Goal: Task Accomplishment & Management: Use online tool/utility

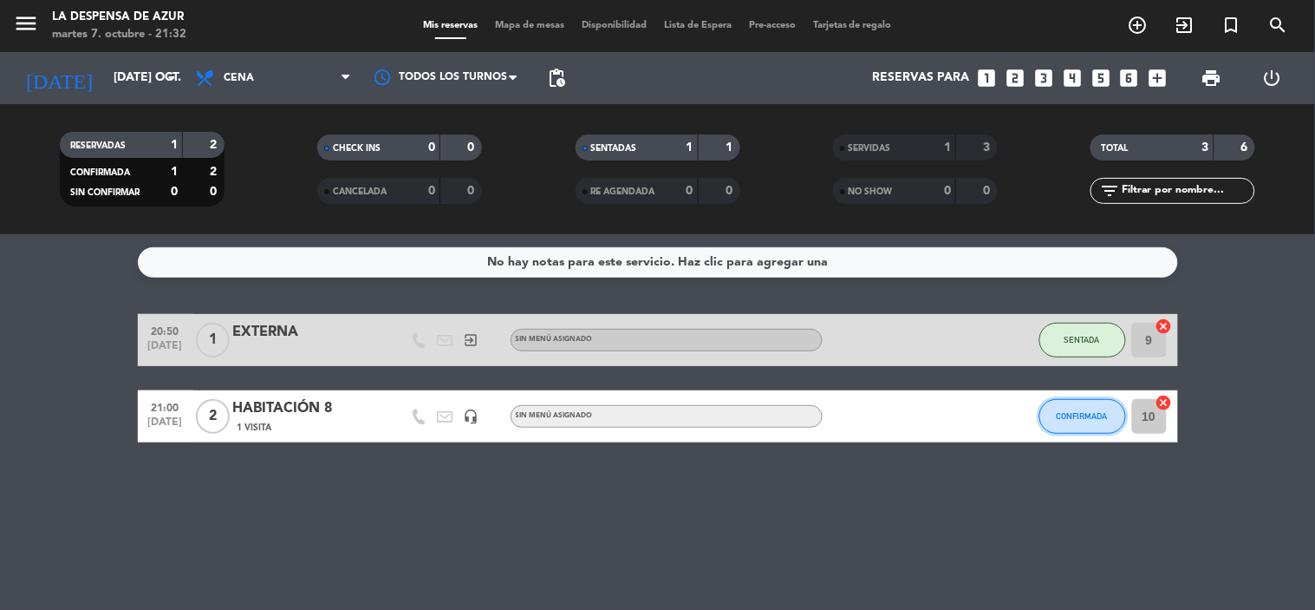
click at [1070, 414] on span "CONFIRMADA" at bounding box center [1082, 416] width 51 height 10
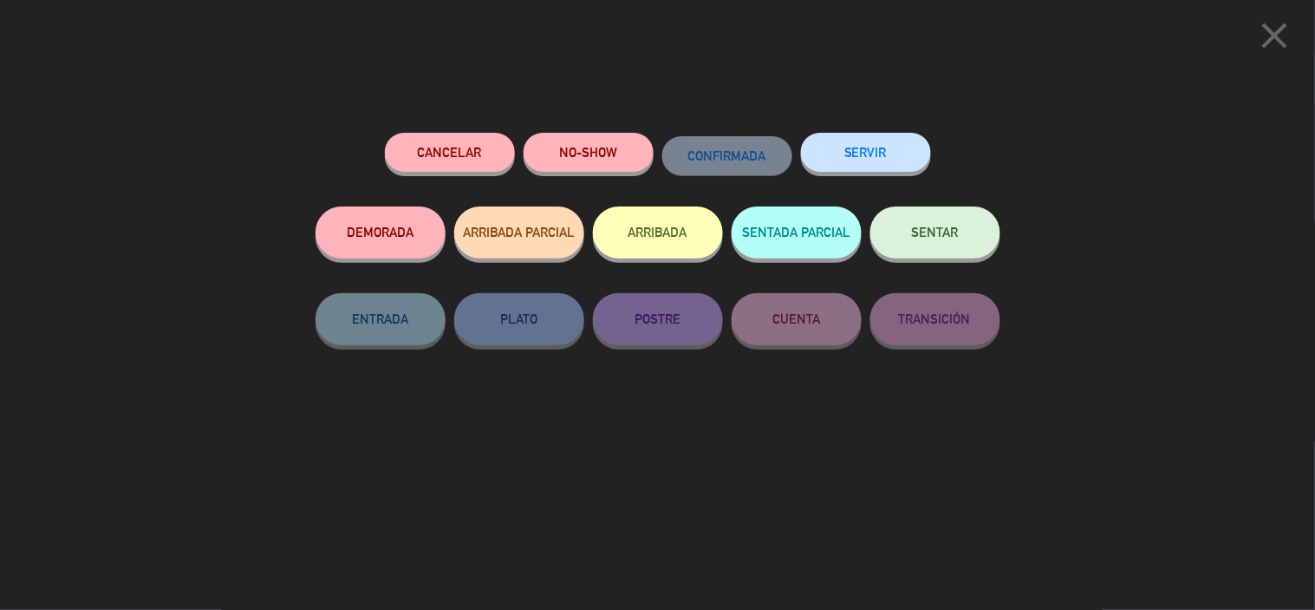
click at [950, 232] on span "SENTAR" at bounding box center [935, 232] width 47 height 15
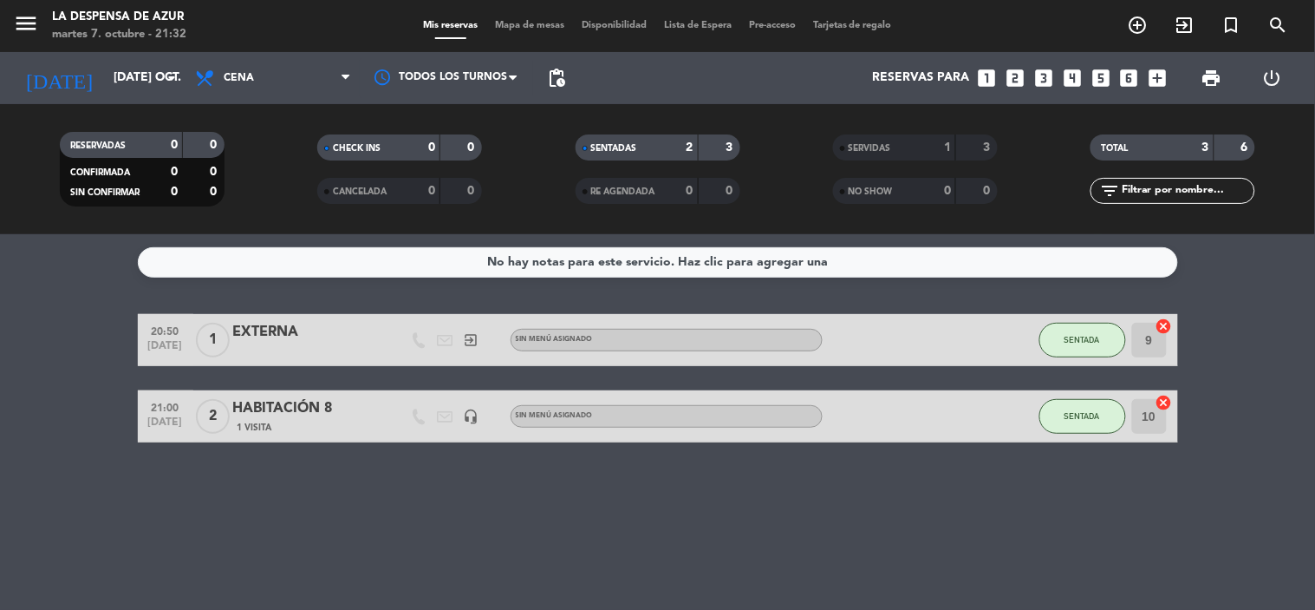
click at [200, 342] on span "1" at bounding box center [213, 340] width 34 height 35
click at [255, 335] on div "EXTERNA" at bounding box center [306, 332] width 147 height 23
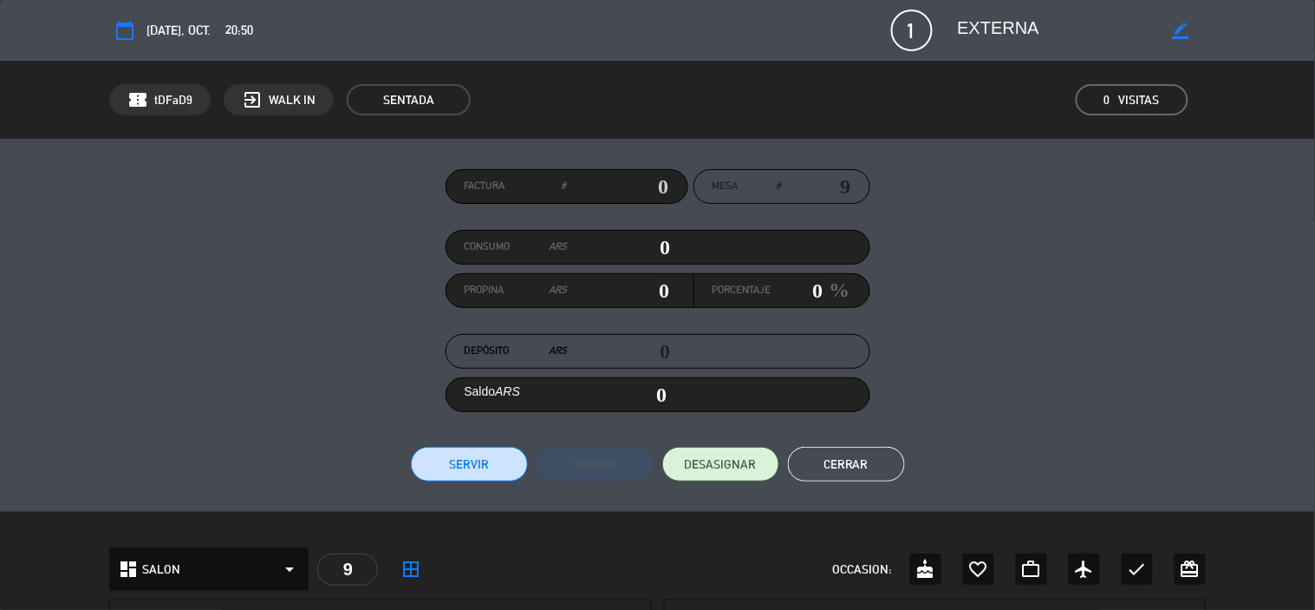
click at [869, 464] on button "Cerrar" at bounding box center [846, 464] width 117 height 35
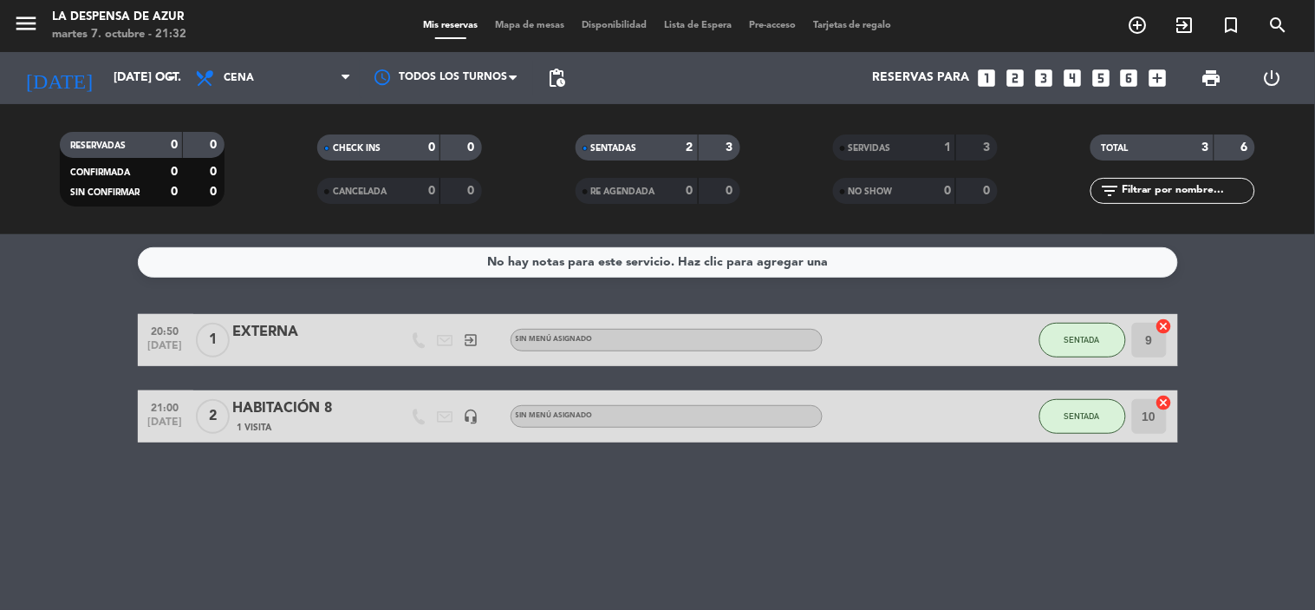
click at [282, 343] on div "EXTERNA" at bounding box center [306, 332] width 147 height 23
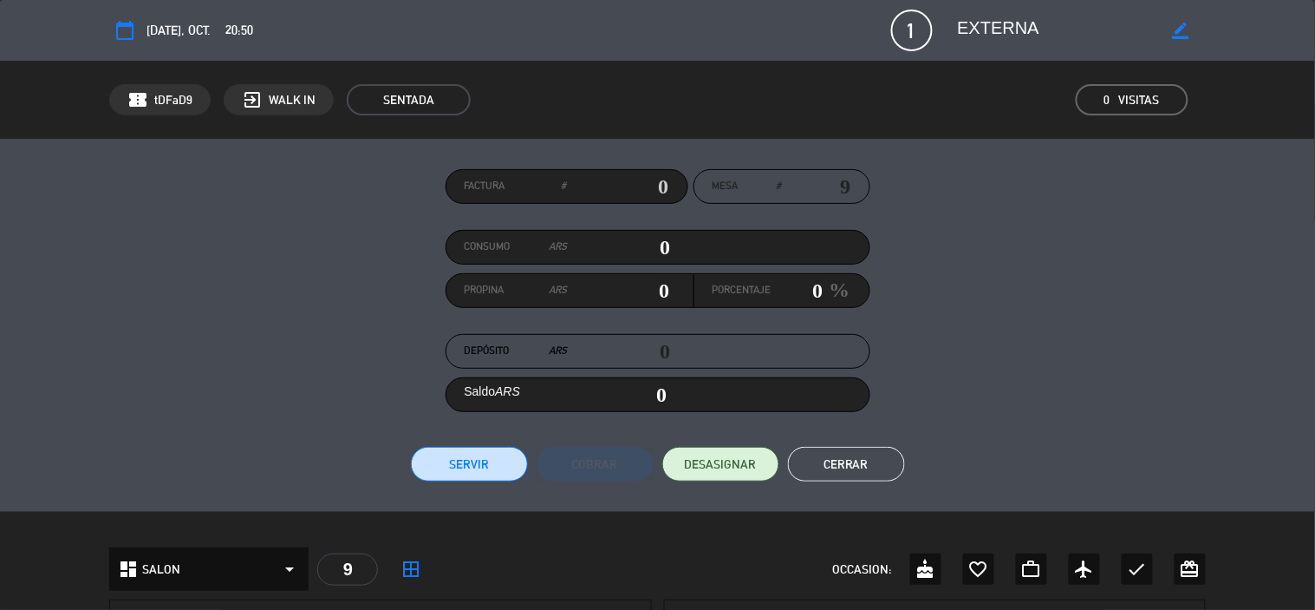
click at [839, 458] on button "Cerrar" at bounding box center [846, 464] width 117 height 35
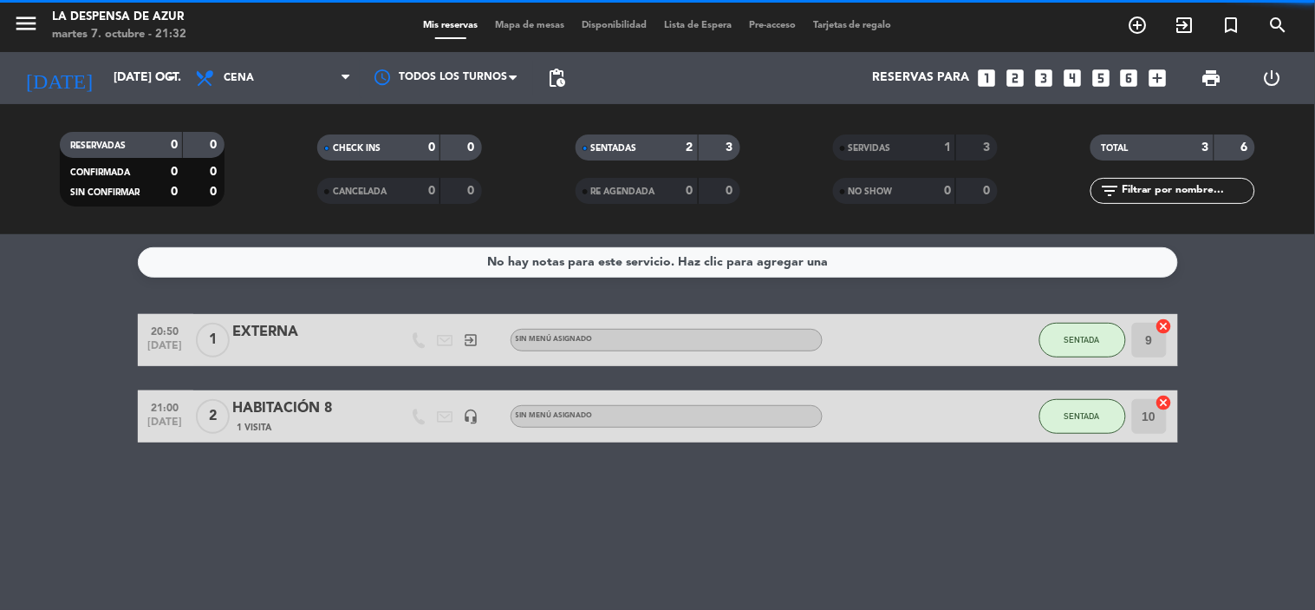
click at [531, 22] on span "Mapa de mesas" at bounding box center [529, 26] width 87 height 10
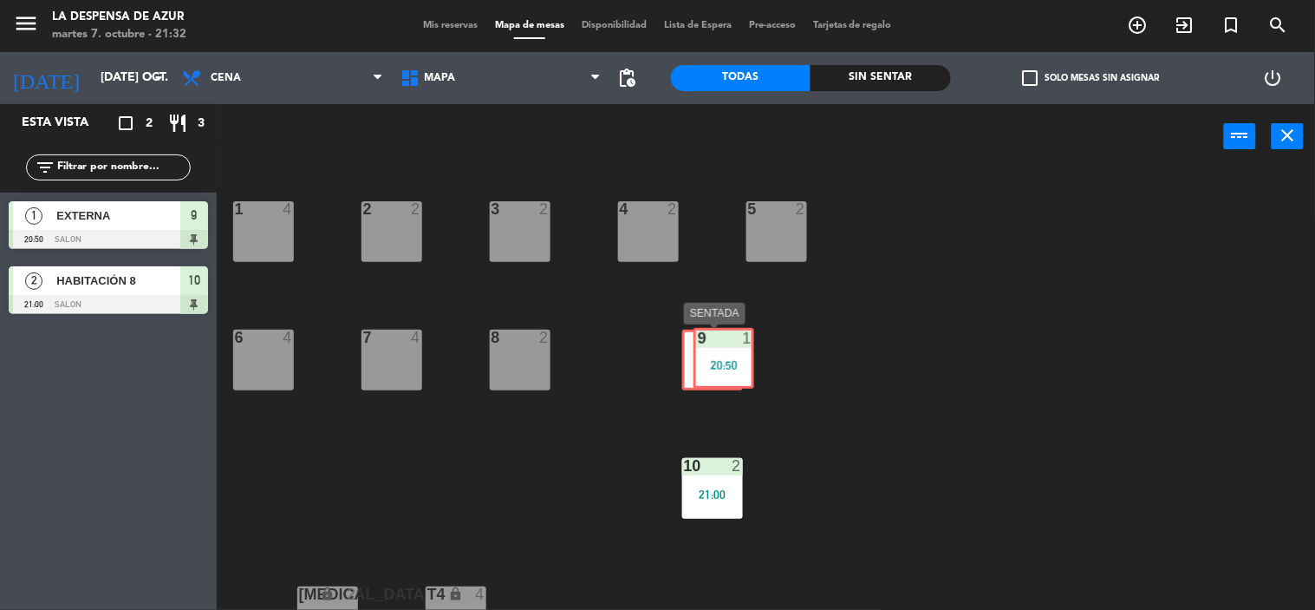
click at [718, 356] on div "9 1 20:50 9 1 20:50" at bounding box center [712, 360] width 61 height 61
click at [718, 356] on div "9 1 20:50" at bounding box center [712, 360] width 61 height 61
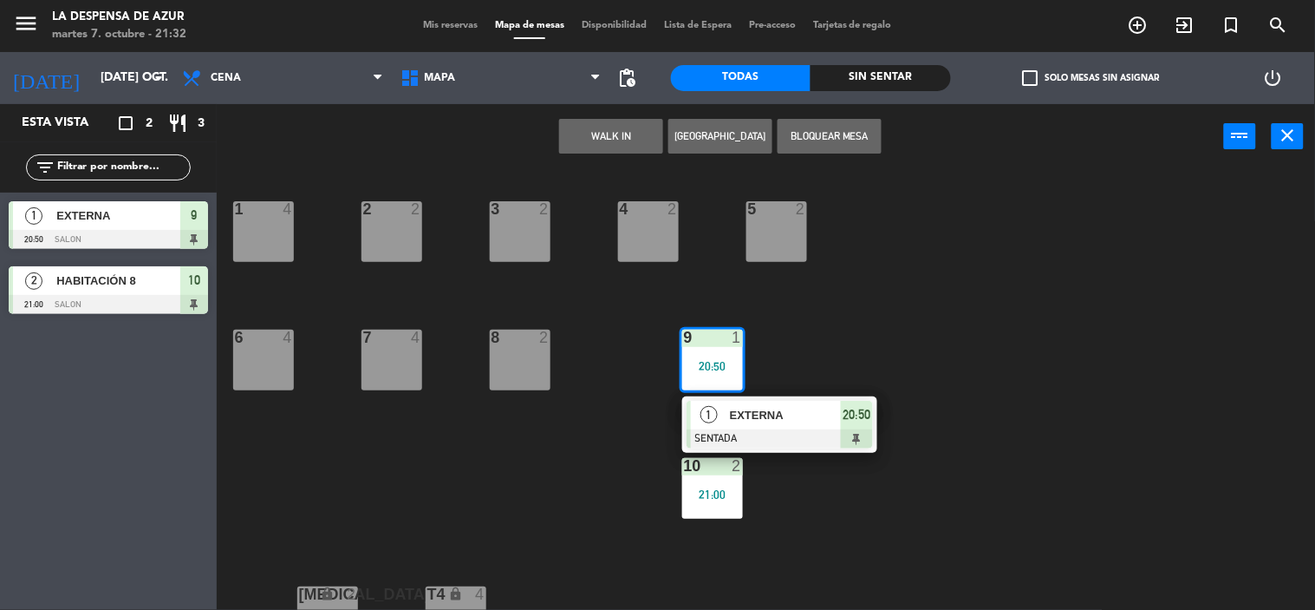
click at [32, 211] on span "1" at bounding box center [33, 215] width 17 height 17
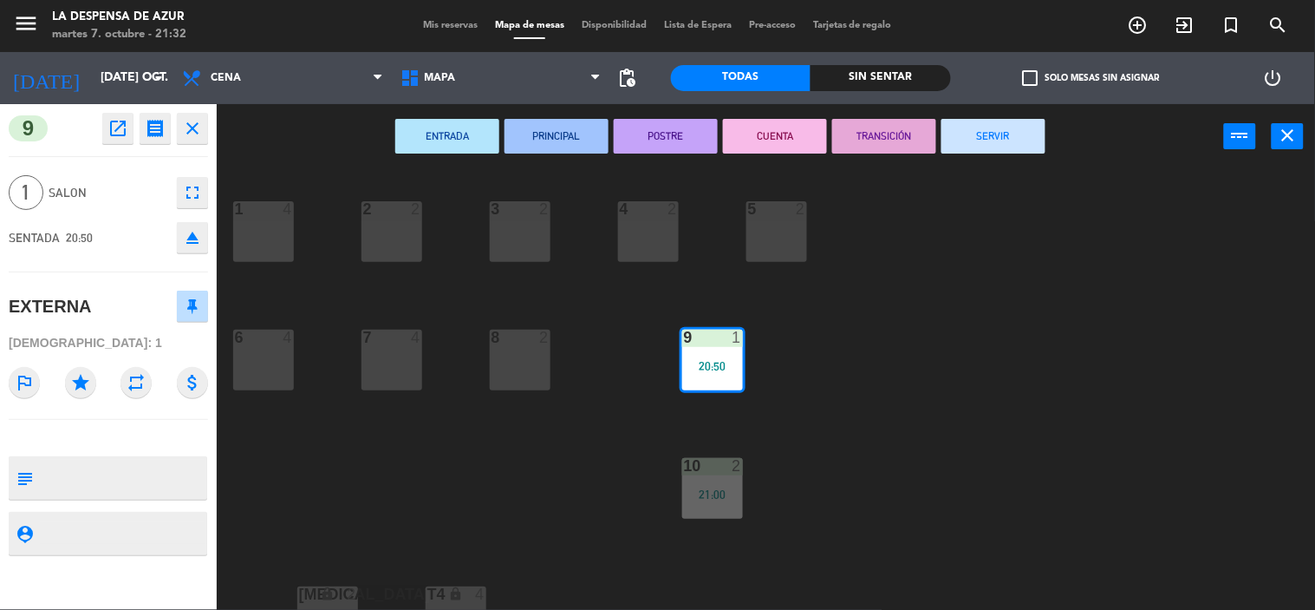
click at [39, 204] on div "1" at bounding box center [29, 192] width 40 height 35
click at [158, 130] on icon "receipt" at bounding box center [155, 128] width 21 height 21
click at [191, 189] on icon "fullscreen" at bounding box center [192, 192] width 21 height 21
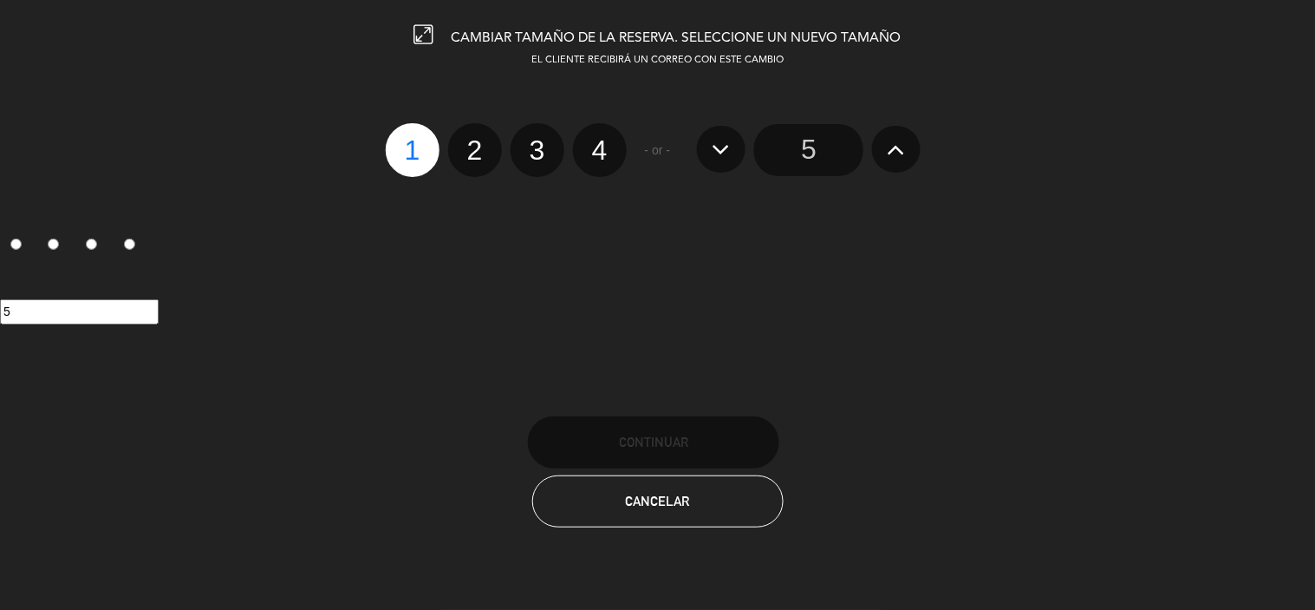
click at [453, 150] on label "2" at bounding box center [475, 150] width 54 height 54
click at [467, 140] on input "2" at bounding box center [472, 134] width 11 height 11
radio input "true"
radio input "false"
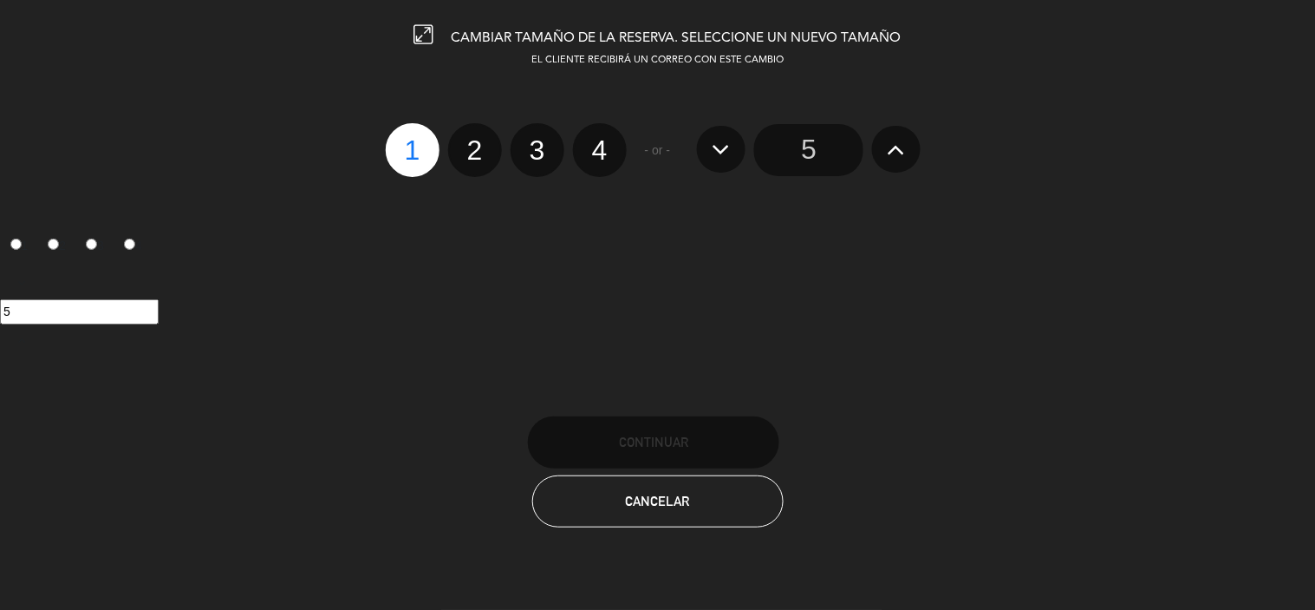
radio input "false"
radio input "true"
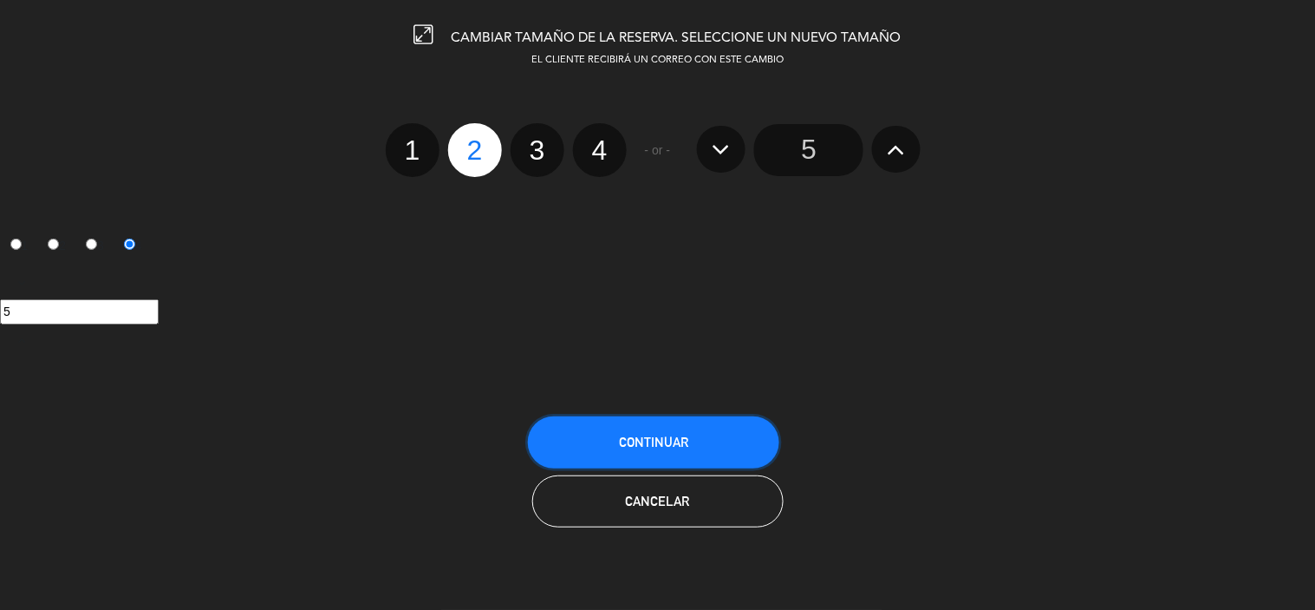
click at [624, 454] on button "Continuar" at bounding box center [653, 442] width 251 height 52
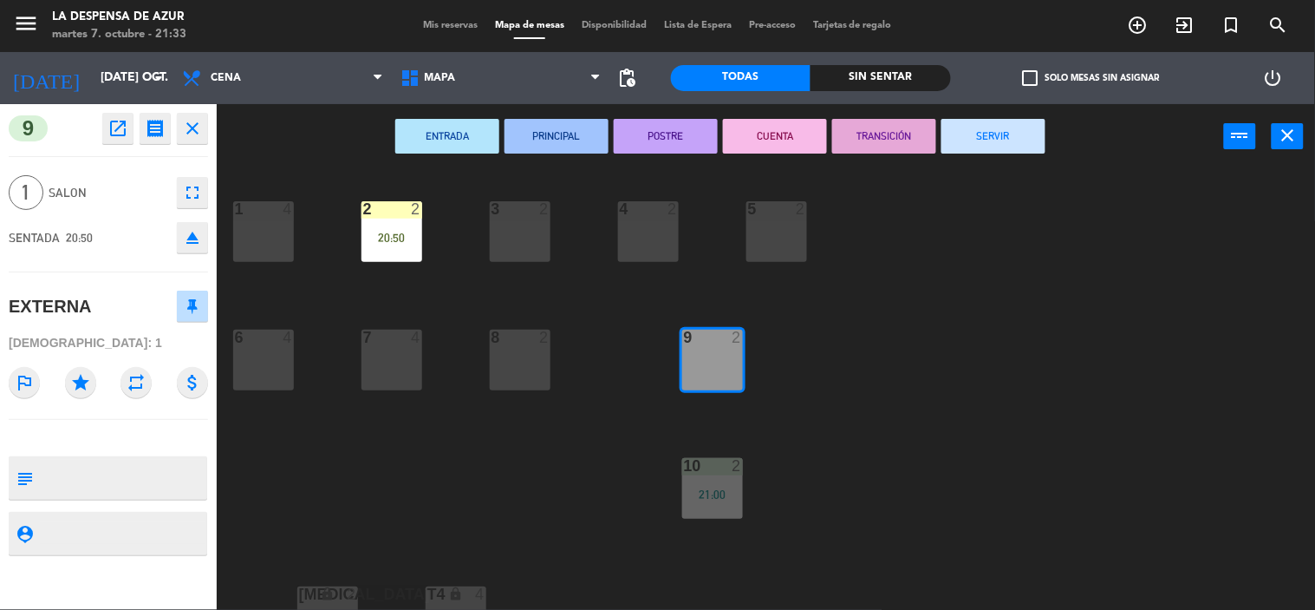
drag, startPoint x: 425, startPoint y: 227, endPoint x: 401, endPoint y: 231, distance: 23.7
click at [401, 231] on div "1 4 2 2 20:50 3 2 4 2 5 2 6 4 7 4 8 2 9 2 10 2 21:00 [MEDICAL_DATA] lock 2 T4 l…" at bounding box center [773, 390] width 1086 height 441
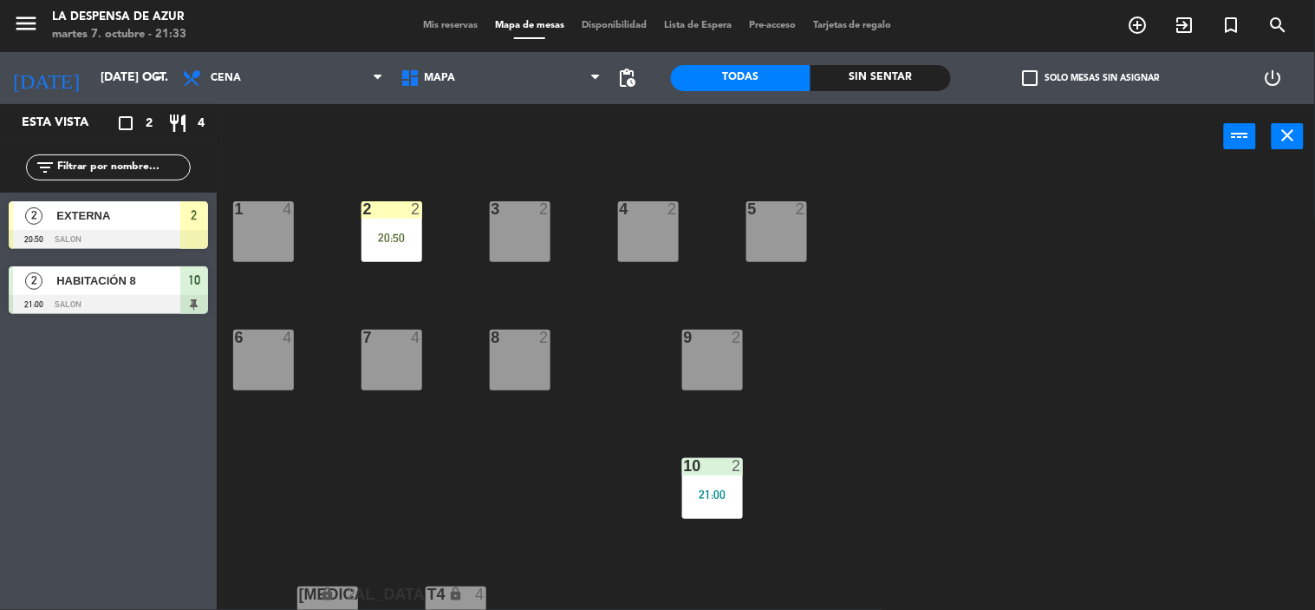
click at [436, 29] on span "Mis reservas" at bounding box center [450, 26] width 72 height 10
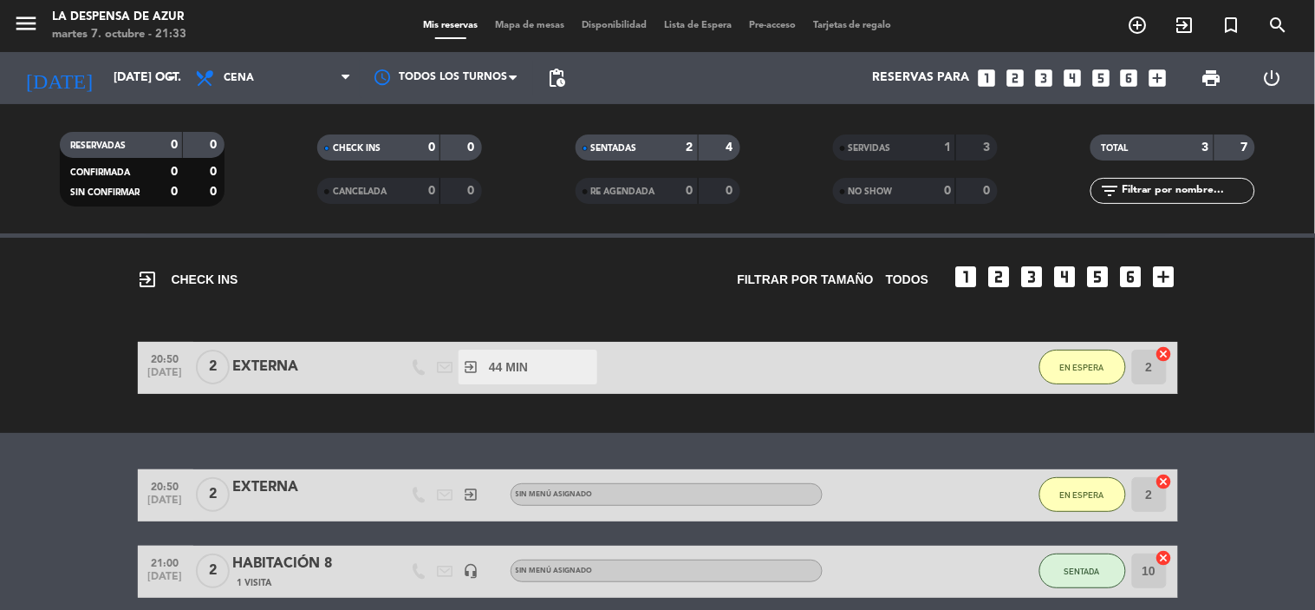
scroll to position [96, 0]
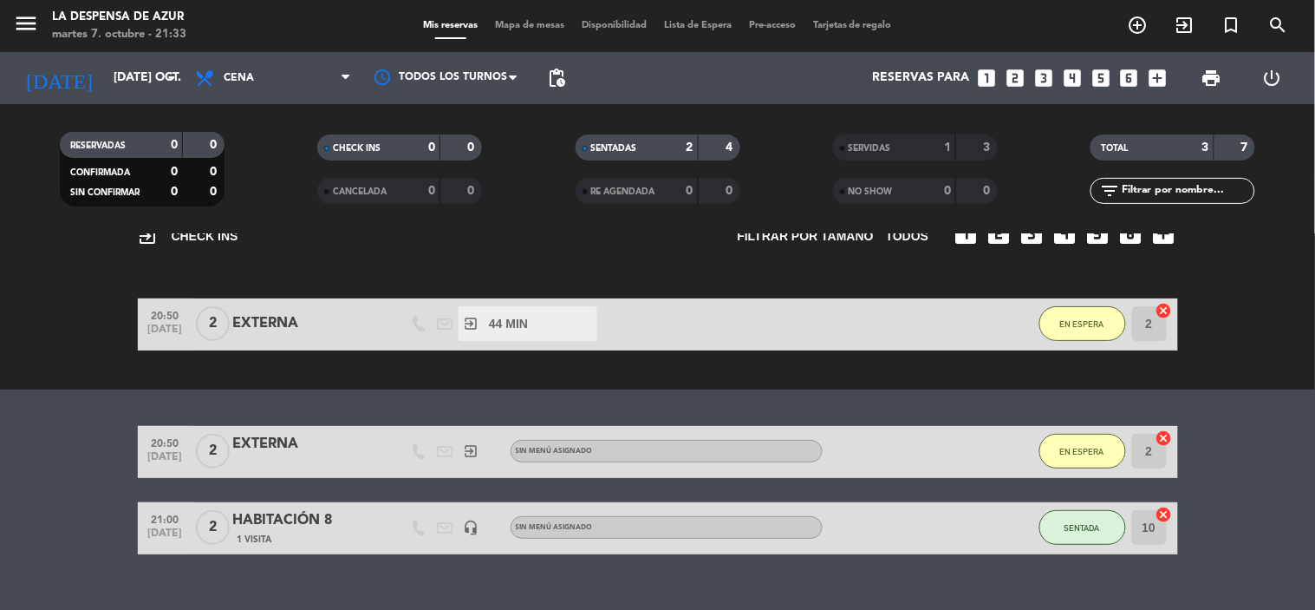
click at [1165, 434] on icon "cancel" at bounding box center [1164, 437] width 17 height 17
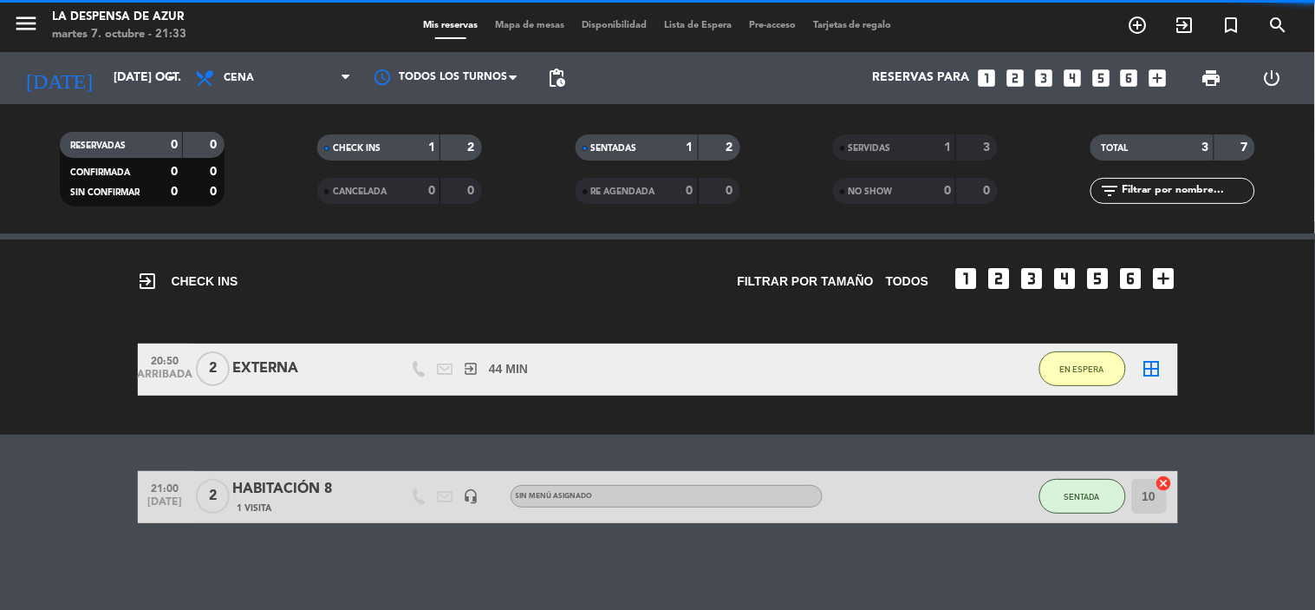
scroll to position [49, 0]
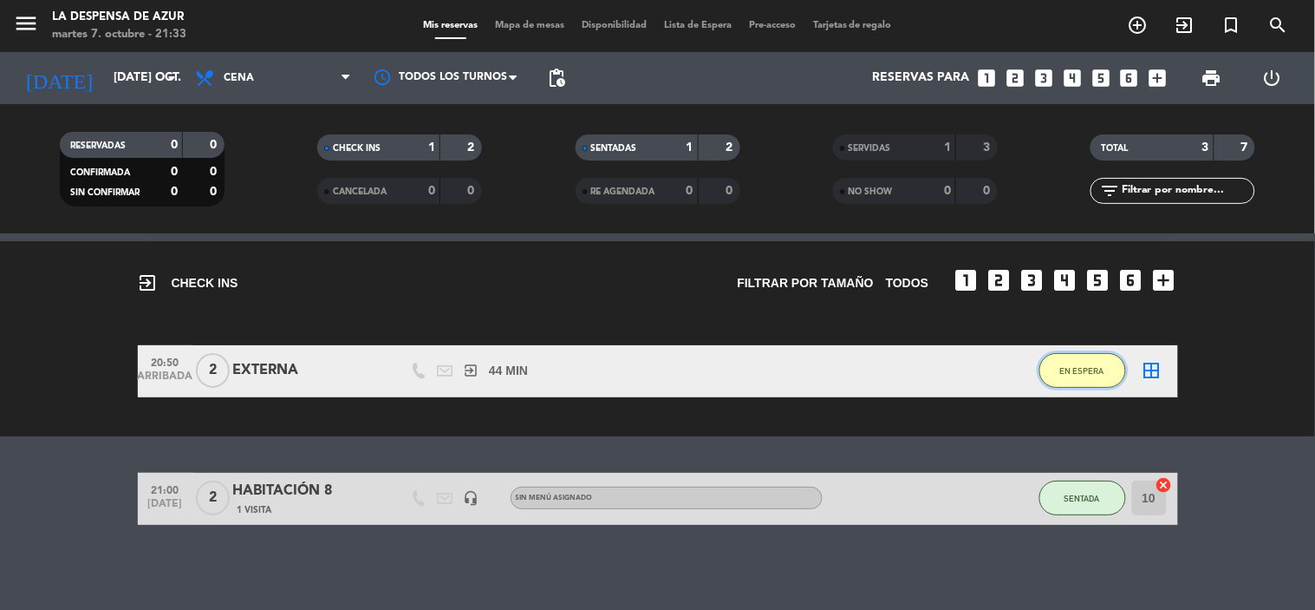
click at [1072, 375] on button "EN ESPERA" at bounding box center [1083, 370] width 87 height 35
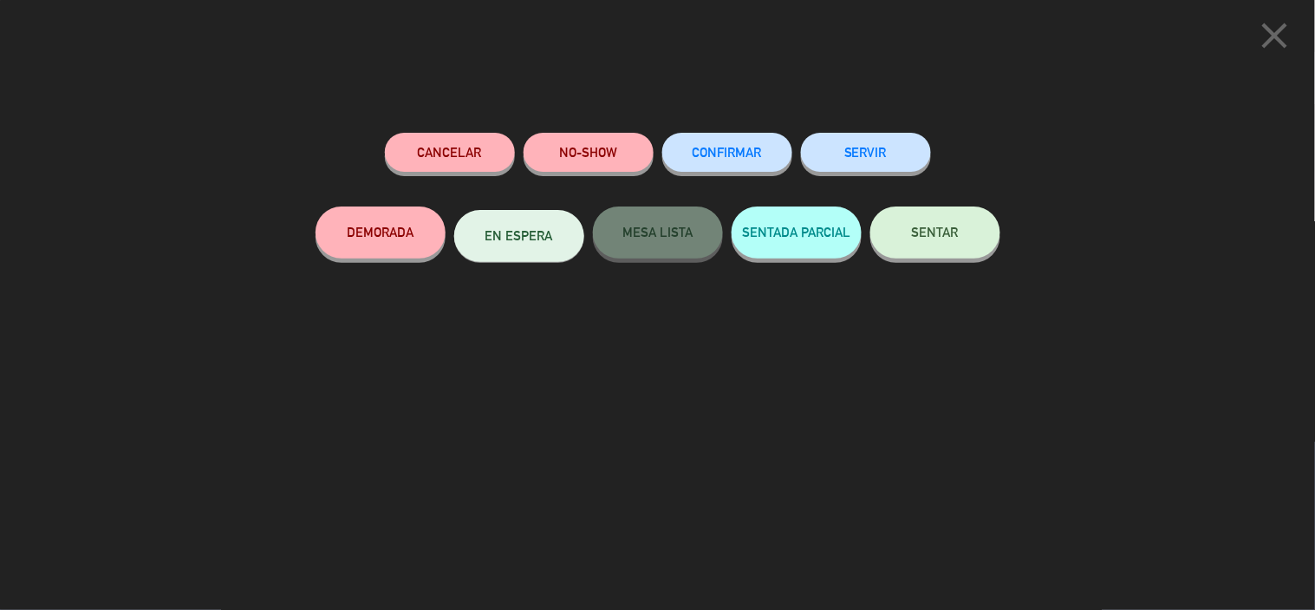
click at [937, 228] on span "SENTAR" at bounding box center [935, 232] width 47 height 15
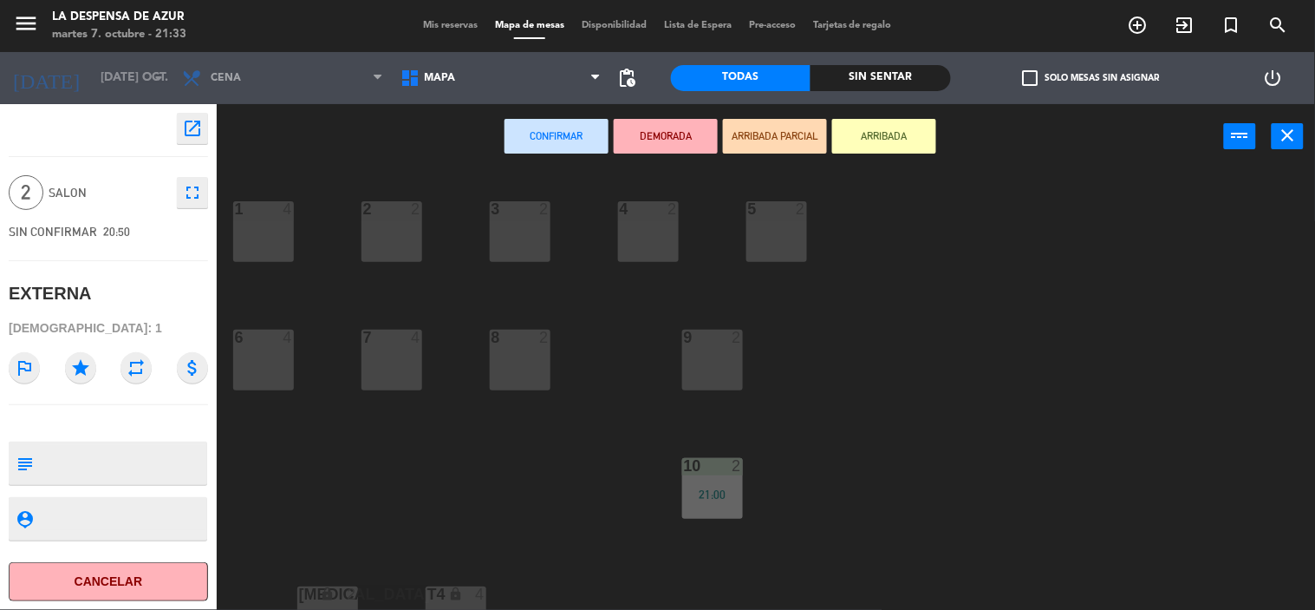
click at [707, 349] on div "9 2" at bounding box center [712, 360] width 61 height 61
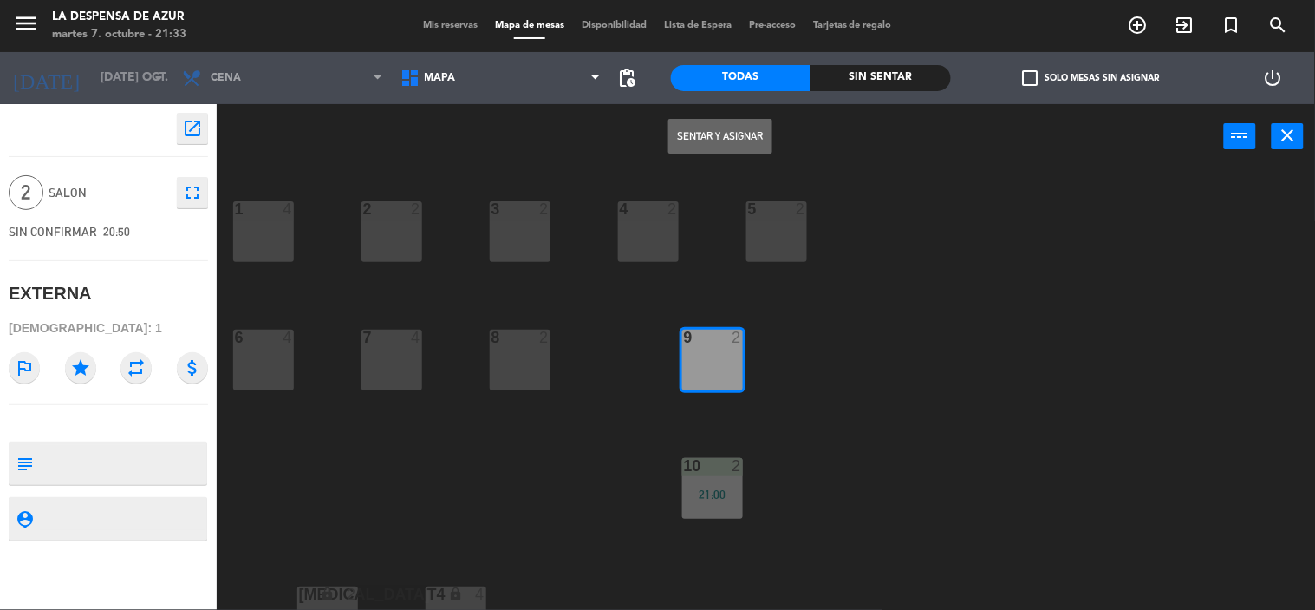
click at [715, 142] on button "Sentar y Asignar" at bounding box center [721, 136] width 104 height 35
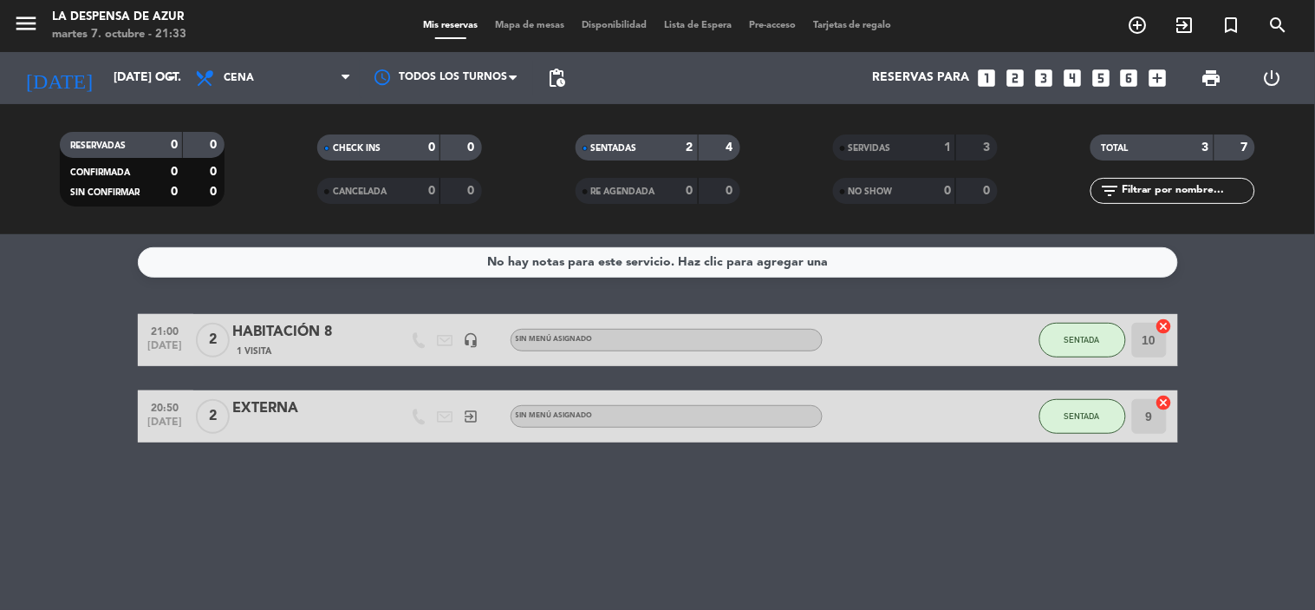
click at [533, 18] on div "Mis reservas Mapa de mesas Disponibilidad Lista de Espera Pre-acceso Tarjetas d…" at bounding box center [657, 26] width 486 height 16
click at [538, 27] on span "Mapa de mesas" at bounding box center [529, 26] width 87 height 10
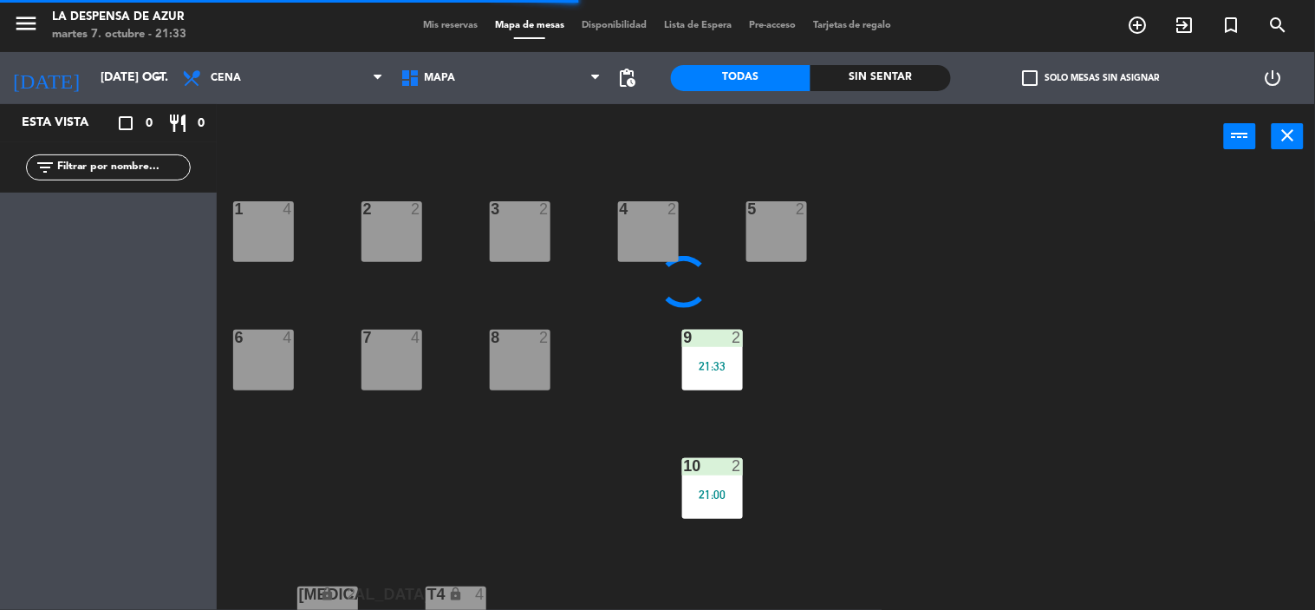
click at [382, 223] on div "2 2" at bounding box center [392, 231] width 61 height 61
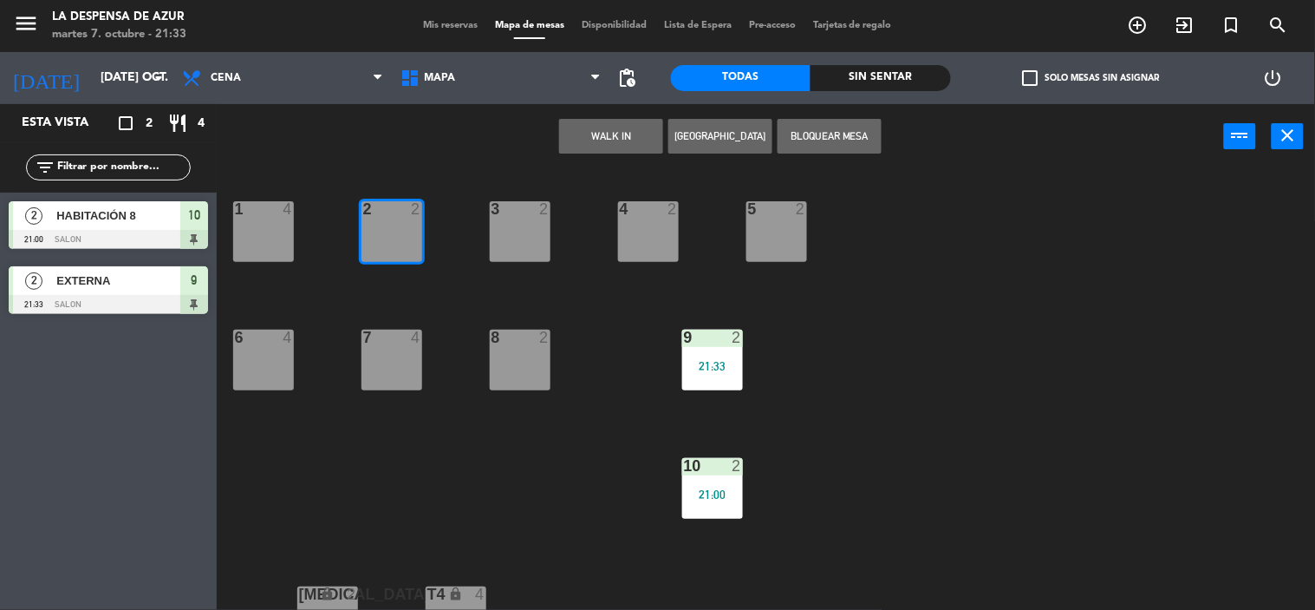
click at [604, 130] on button "WALK IN" at bounding box center [611, 136] width 104 height 35
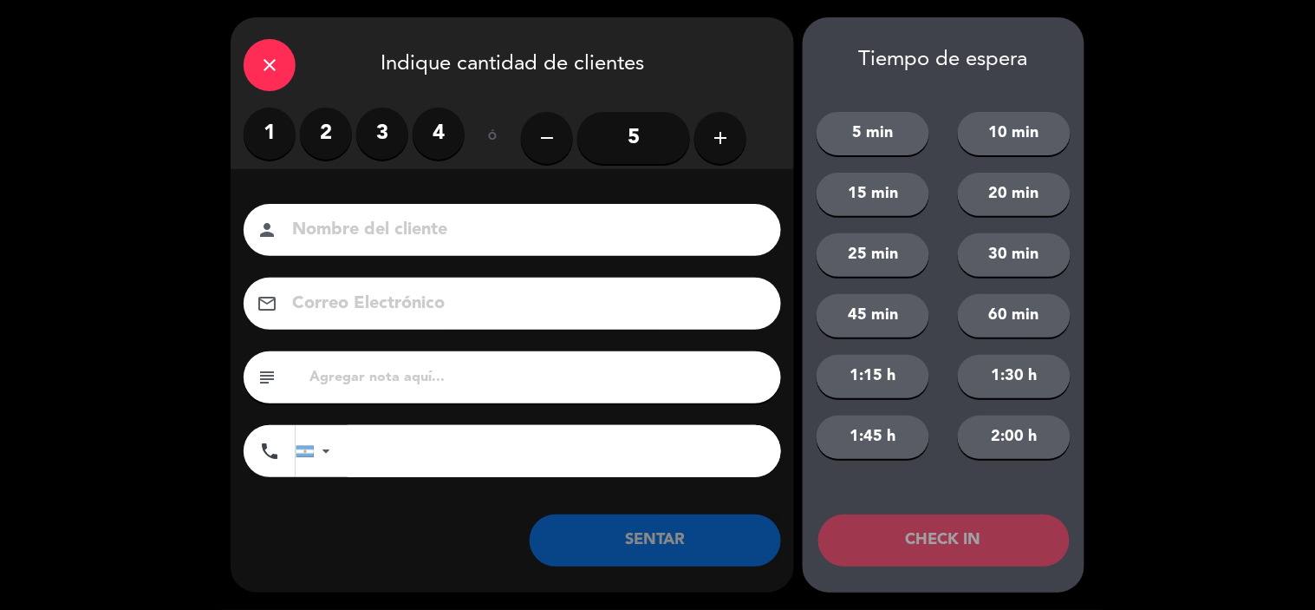
click at [270, 131] on label "1" at bounding box center [270, 134] width 52 height 52
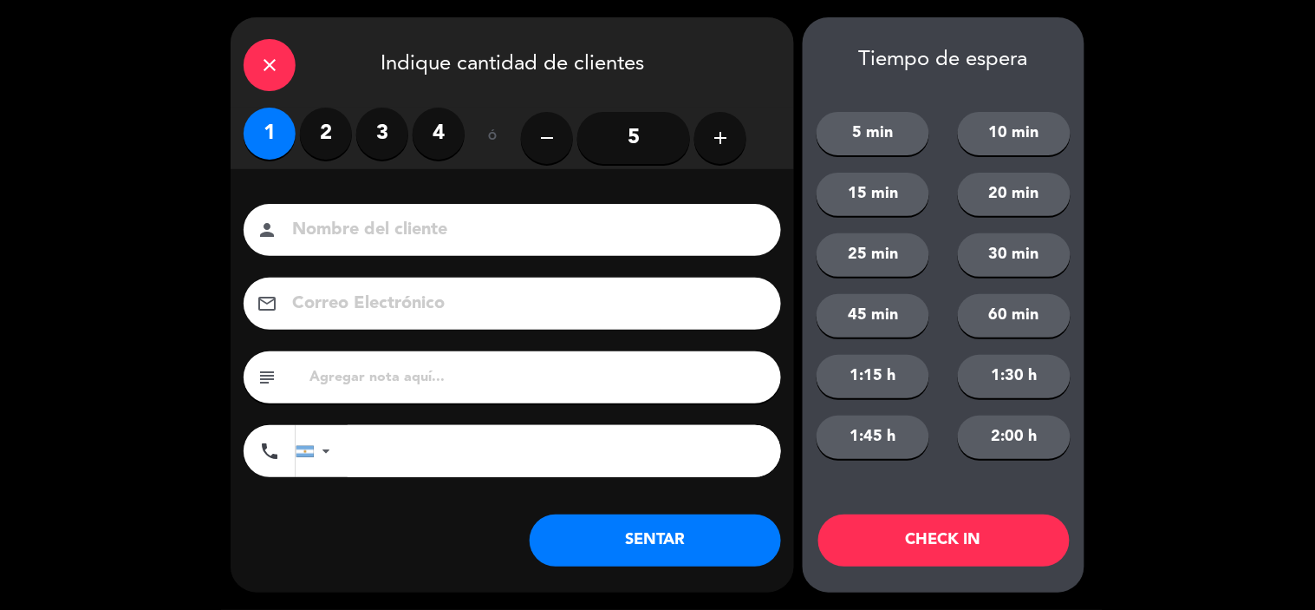
click at [399, 232] on input at bounding box center [524, 230] width 468 height 30
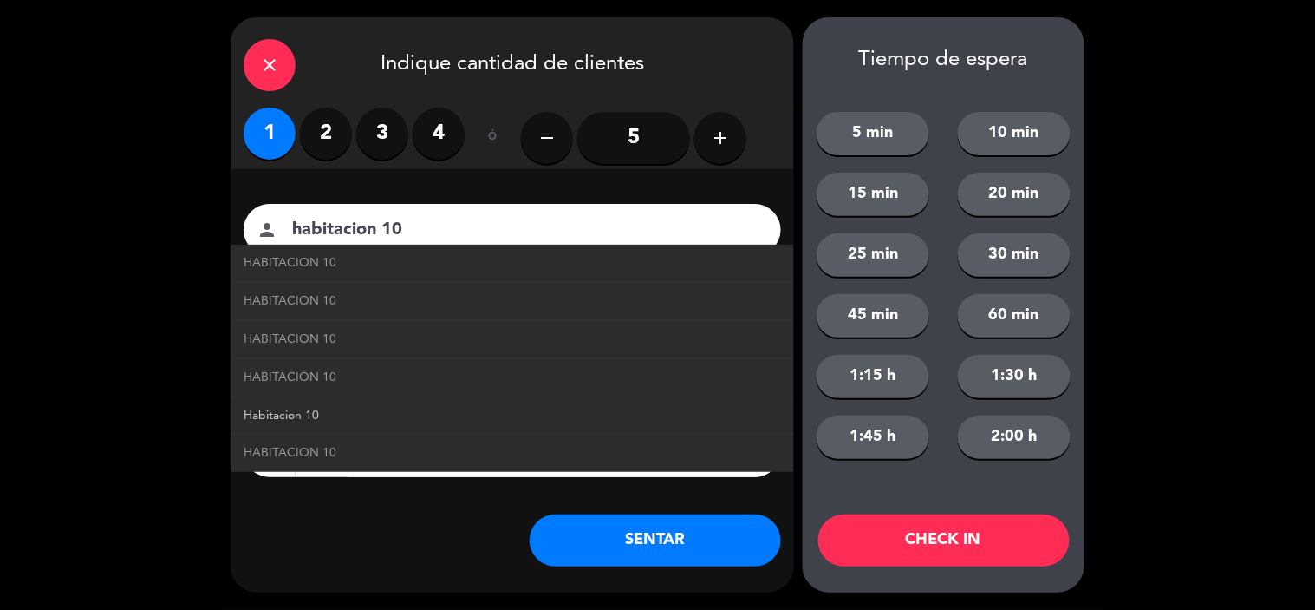
click at [319, 411] on link "Habitacion 10" at bounding box center [513, 416] width 538 height 20
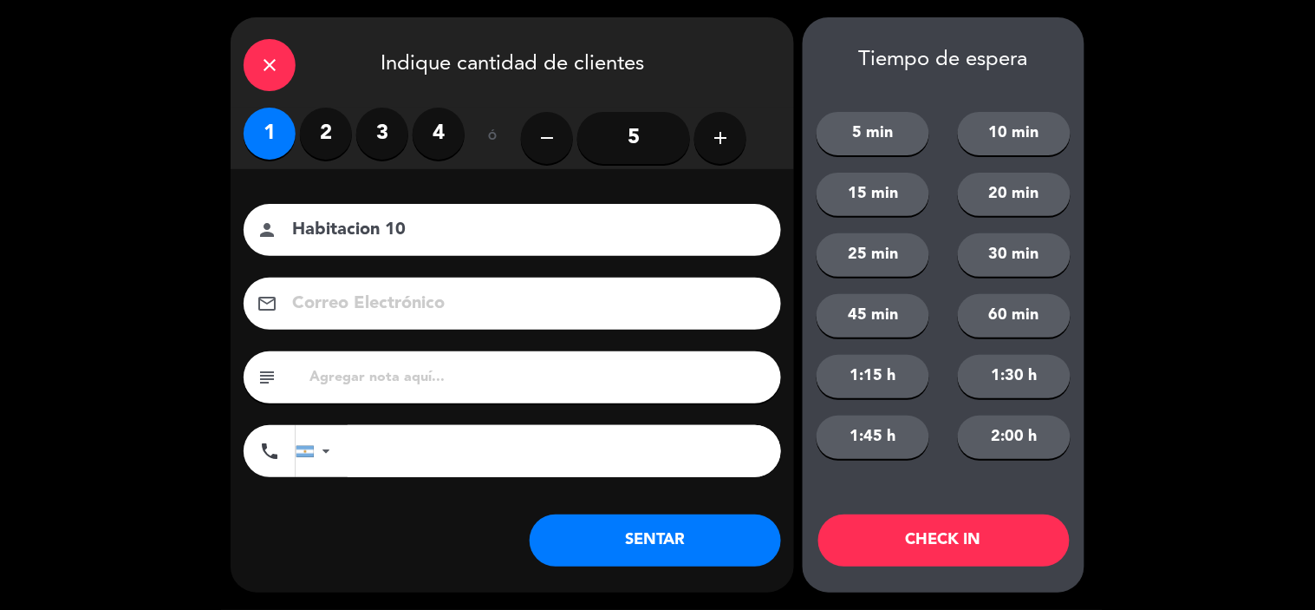
click at [385, 225] on input "Habitacion 10" at bounding box center [524, 230] width 468 height 30
type input "Hab10"
click at [686, 535] on button "SENTAR" at bounding box center [655, 540] width 251 height 52
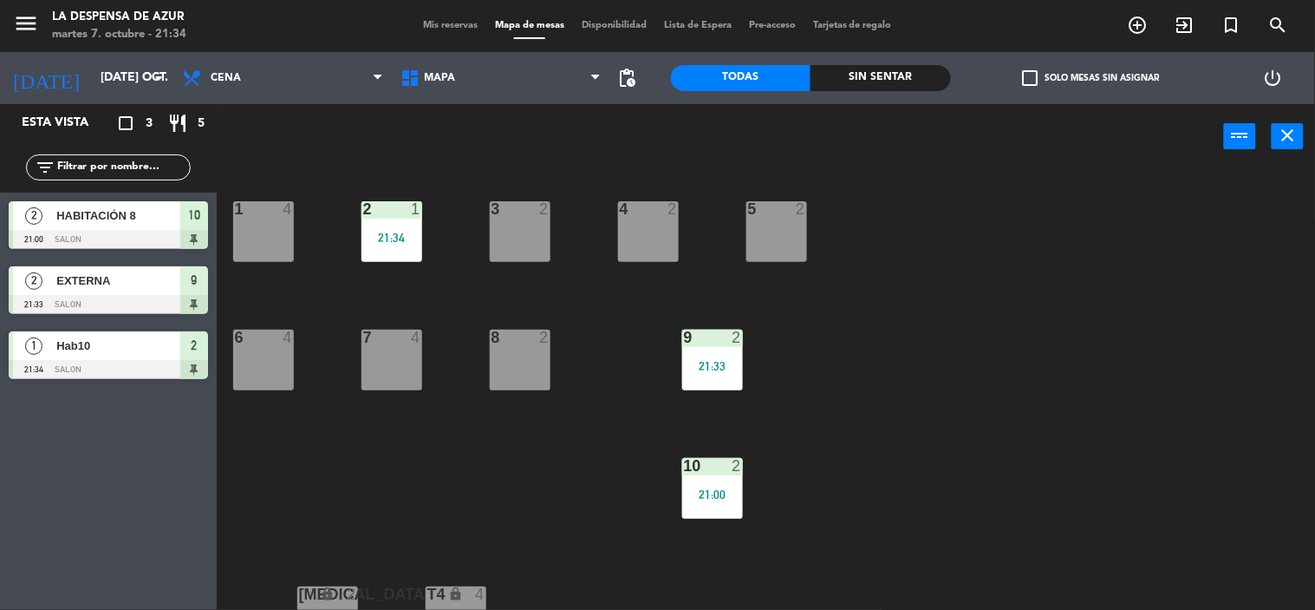
click at [438, 23] on span "Mis reservas" at bounding box center [450, 26] width 72 height 10
